Goal: Find specific page/section: Find specific page/section

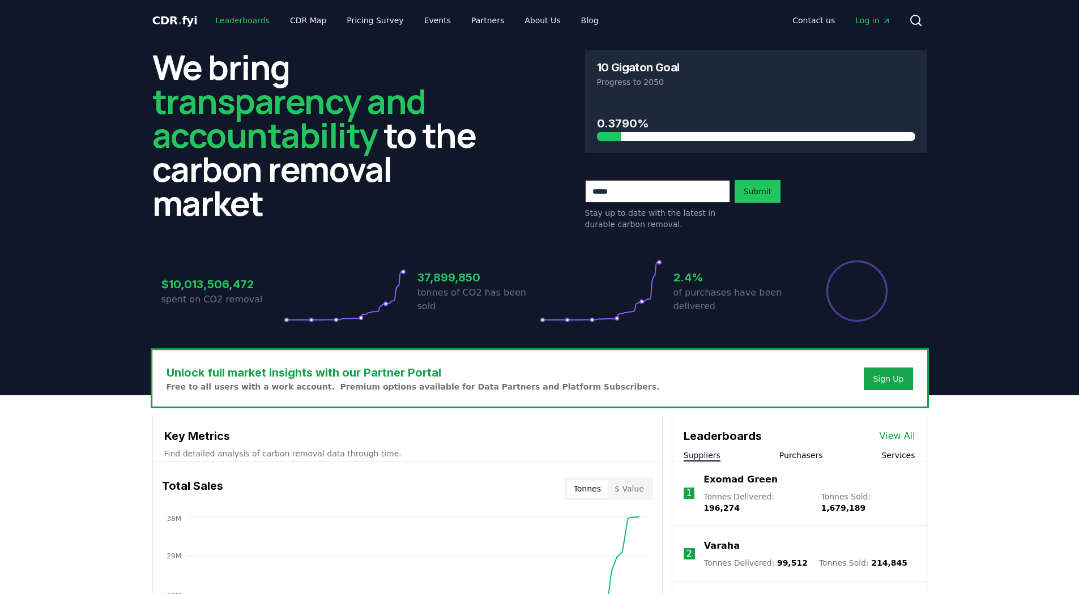
click at [253, 20] on link "Leaderboards" at bounding box center [242, 20] width 73 height 20
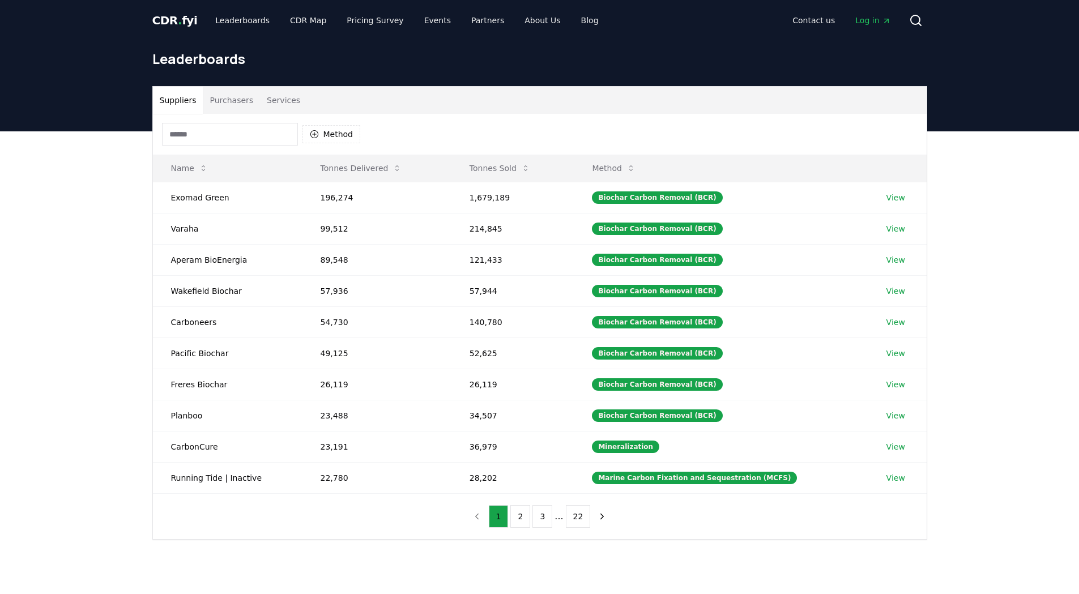
click at [232, 103] on button "Purchasers" at bounding box center [231, 100] width 57 height 27
